Goal: Information Seeking & Learning: Learn about a topic

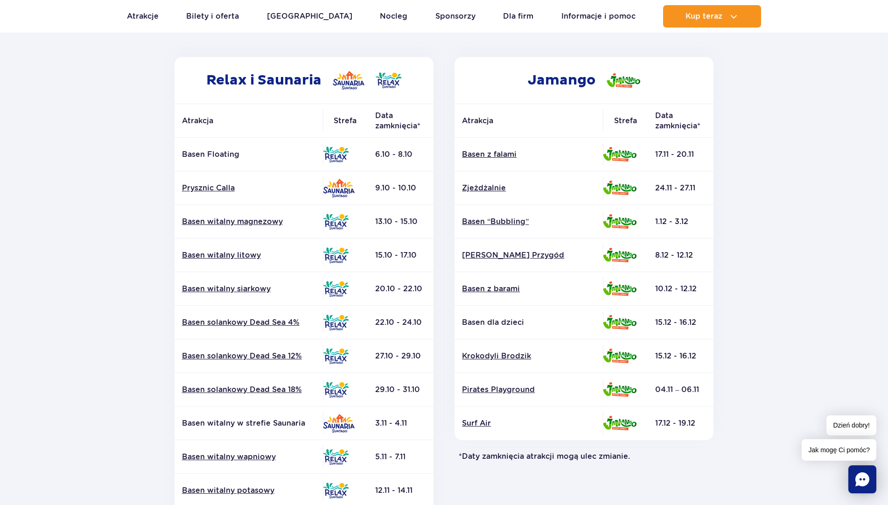
scroll to position [93, 0]
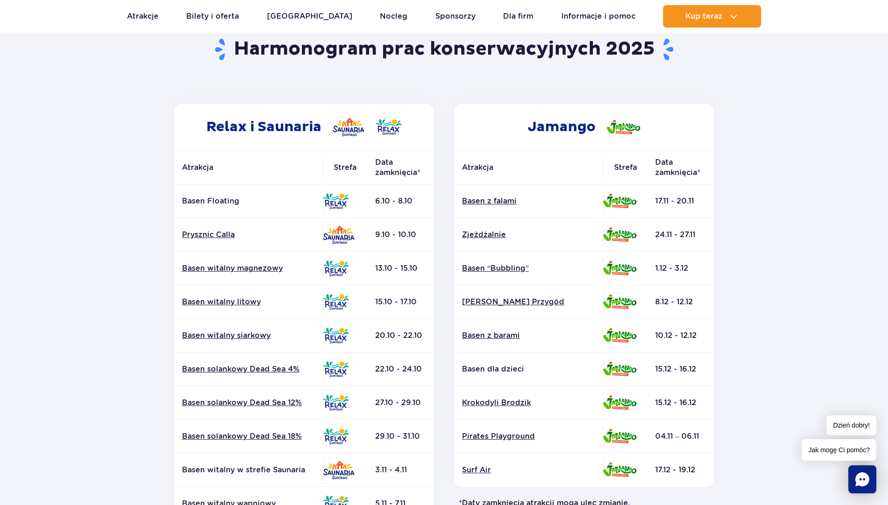
click at [59, 328] on section "Powrót do strony głównej Harmonogram prac konserwacyjnych 2025 Relax i Saunaria…" at bounding box center [444, 341] width 888 height 669
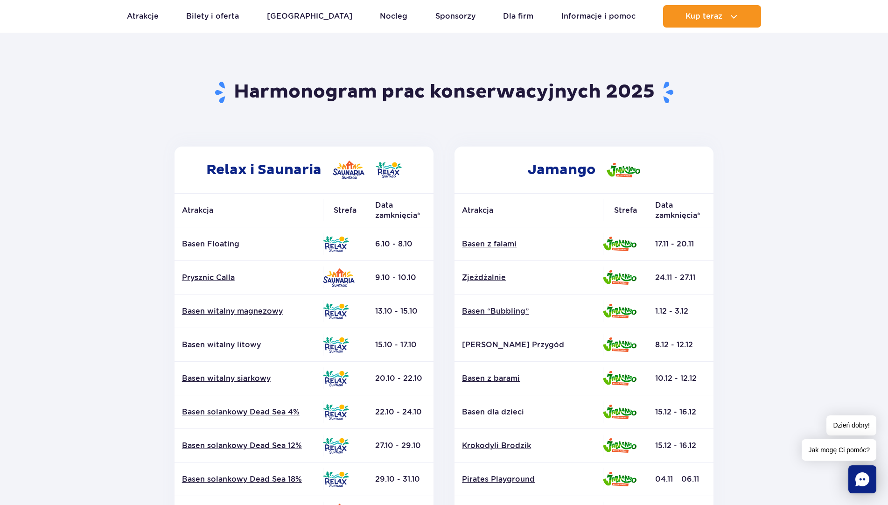
scroll to position [47, 0]
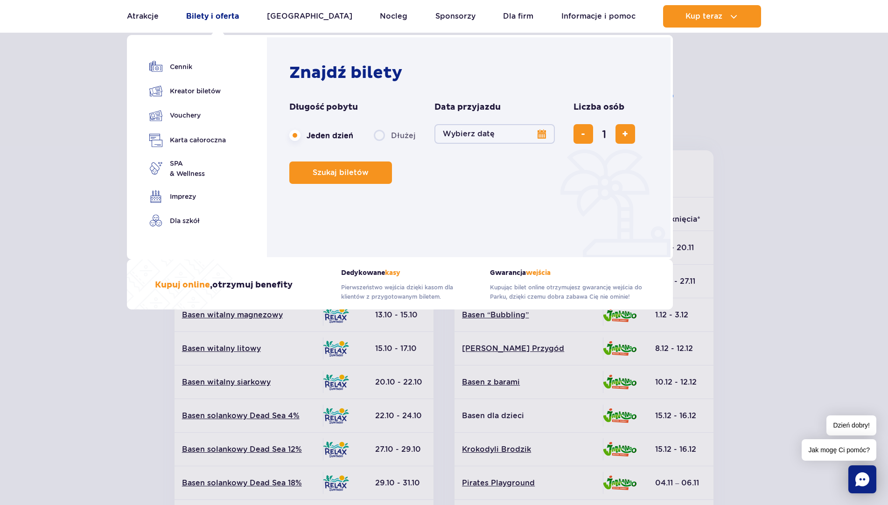
click at [211, 17] on link "Bilety i oferta" at bounding box center [212, 16] width 53 height 22
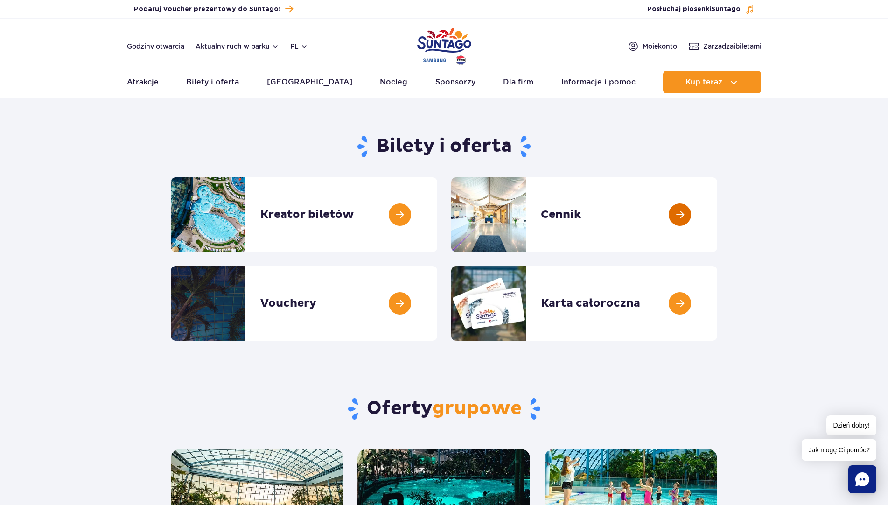
click at [718, 215] on link at bounding box center [718, 214] width 0 height 75
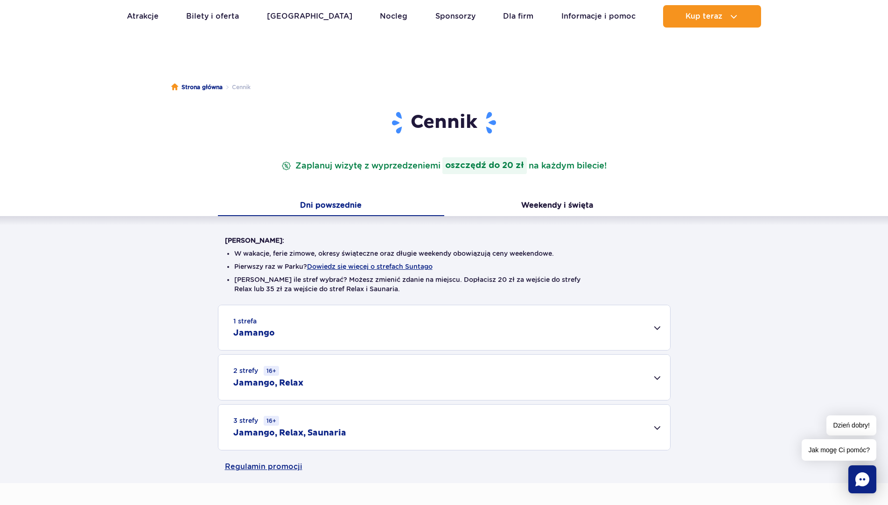
scroll to position [47, 0]
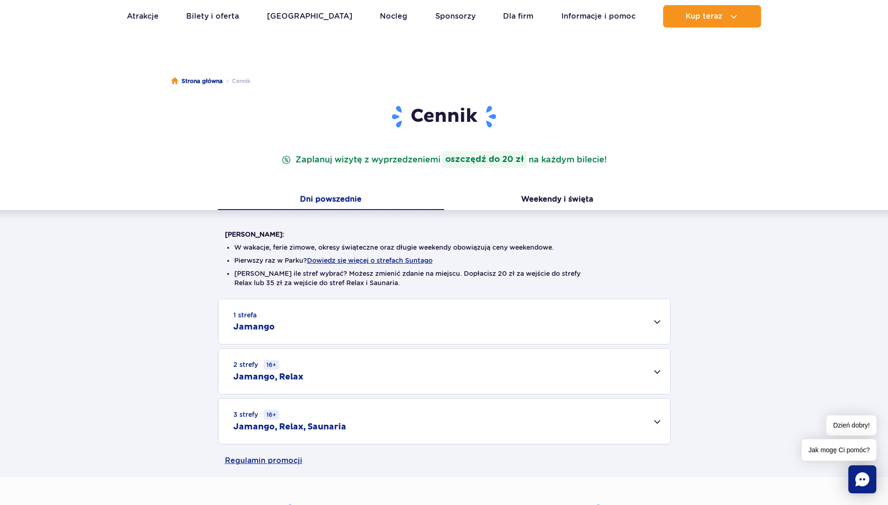
click at [658, 373] on div "2 strefy 16+ Jamango, Relax" at bounding box center [444, 371] width 452 height 45
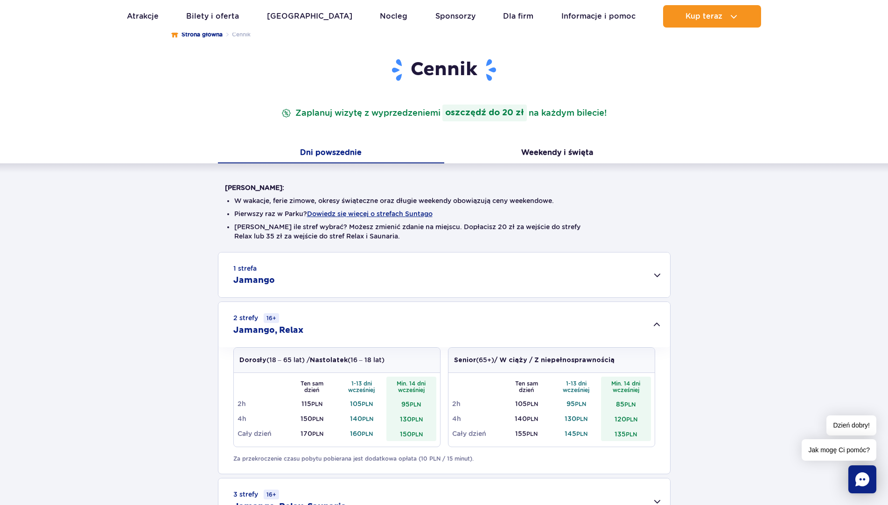
scroll to position [0, 0]
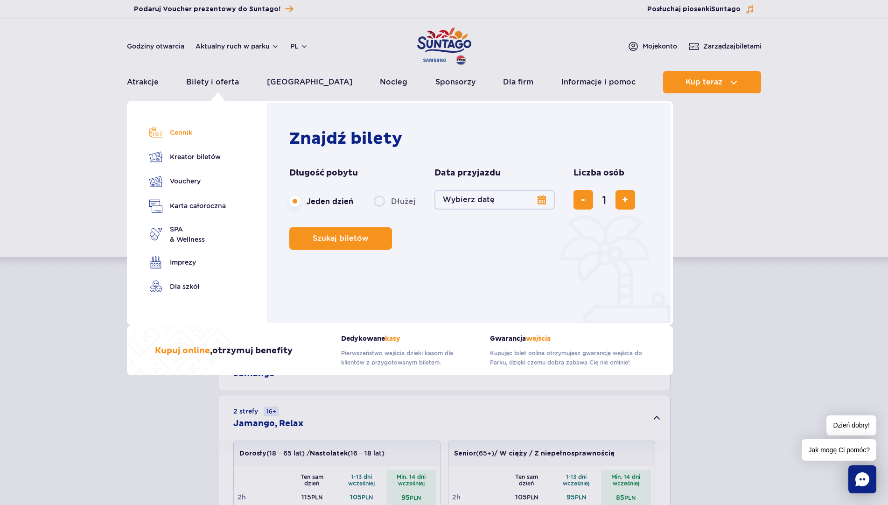
click at [185, 134] on link "Cennik" at bounding box center [187, 132] width 77 height 13
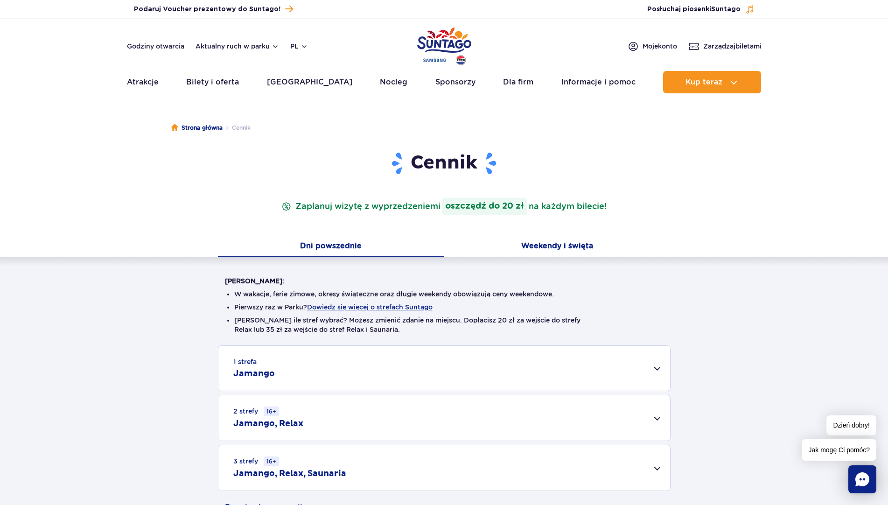
click at [553, 247] on button "Weekendy i święta" at bounding box center [557, 247] width 226 height 20
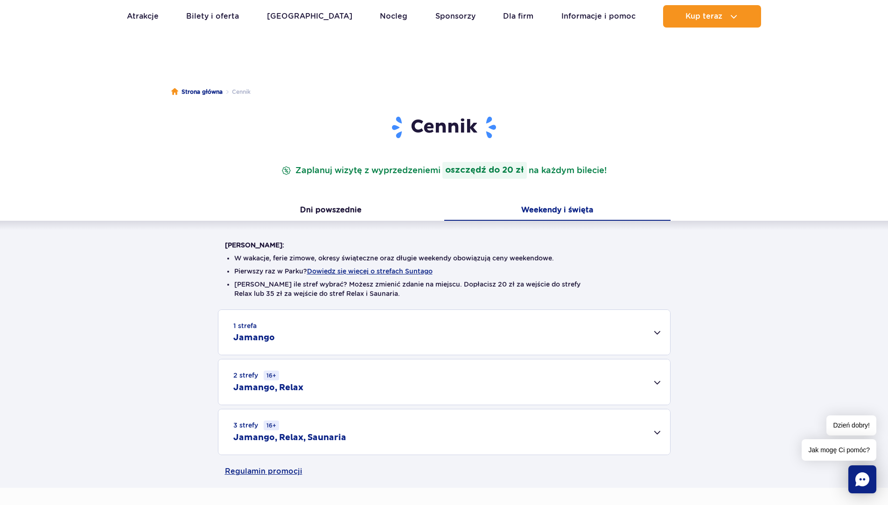
scroll to position [47, 0]
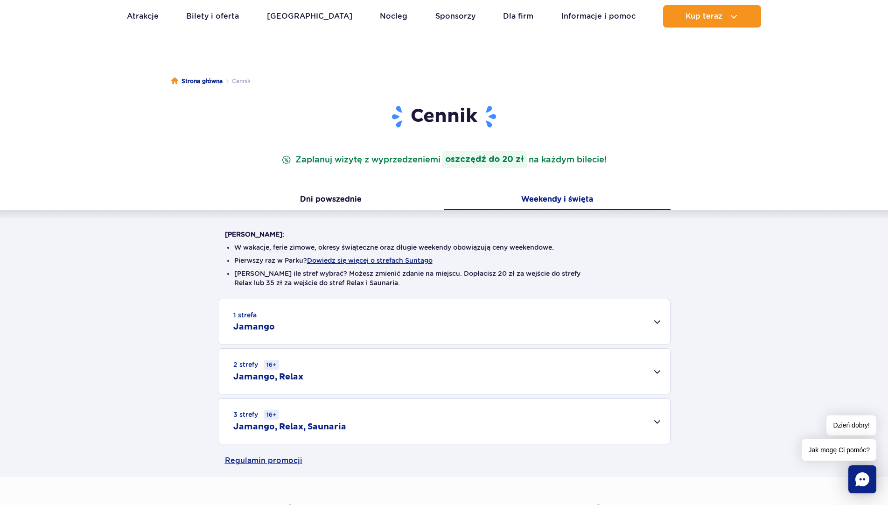
click at [649, 320] on div "1 strefa Jamango" at bounding box center [444, 321] width 452 height 45
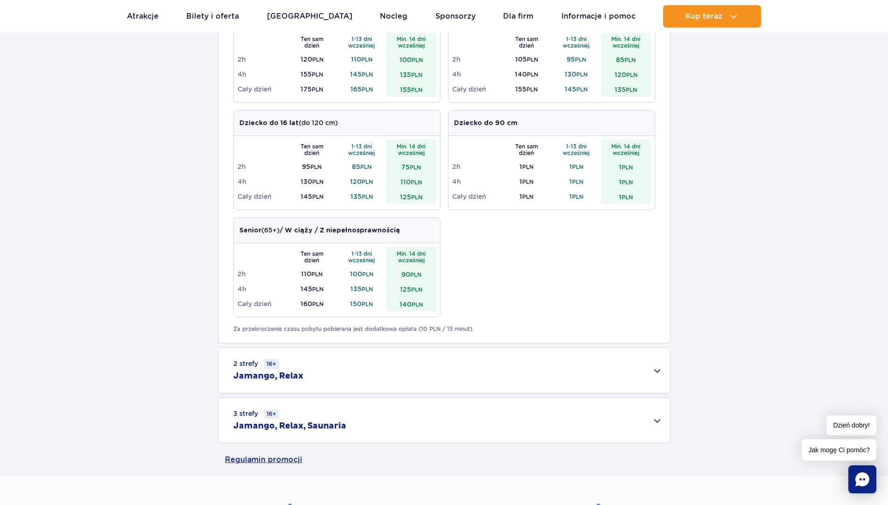
scroll to position [420, 0]
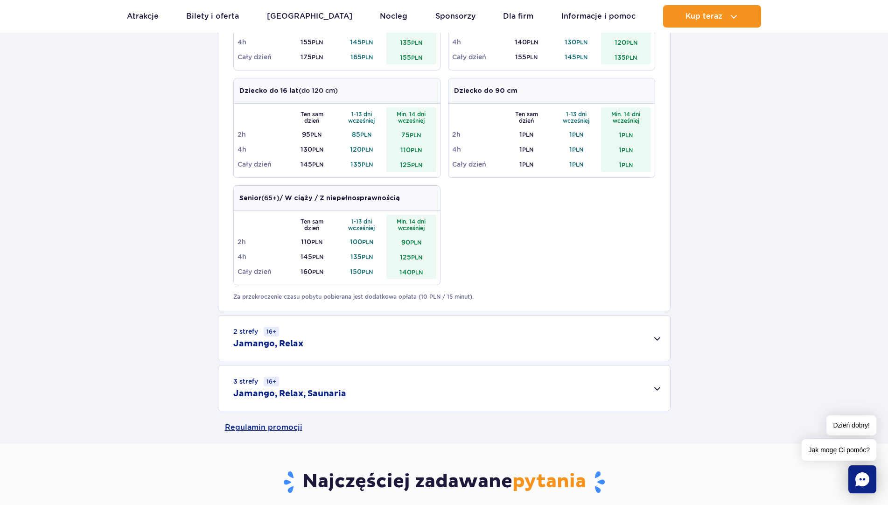
click at [652, 341] on div "2 strefy 16+ Jamango, Relax" at bounding box center [444, 338] width 452 height 45
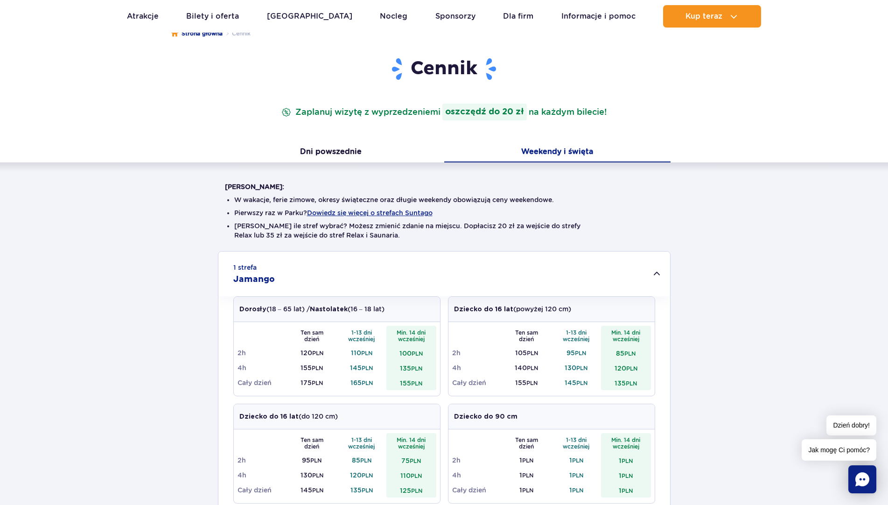
scroll to position [0, 0]
